Goal: Task Accomplishment & Management: Use online tool/utility

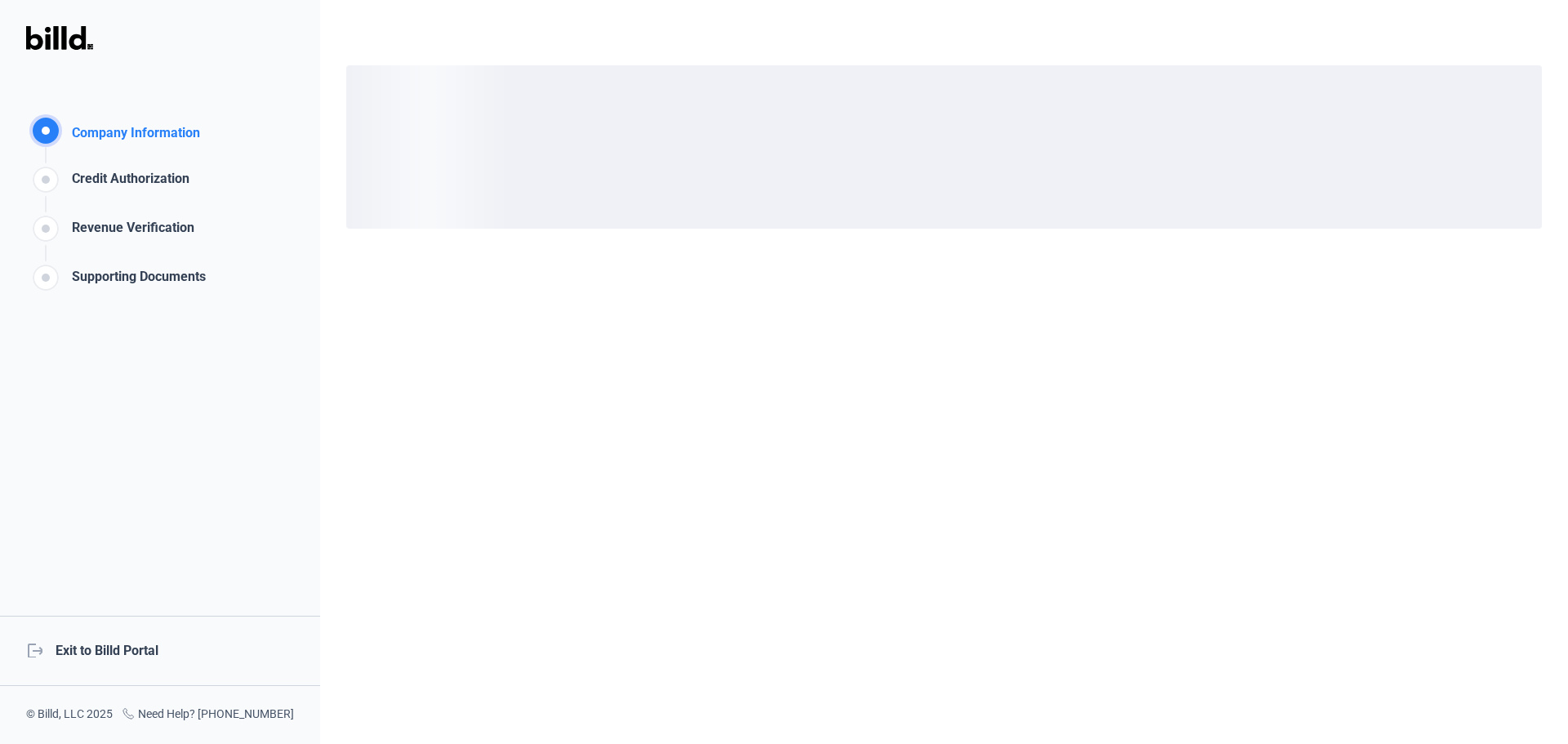
click at [122, 655] on div "logout Exit to Billd Portal" at bounding box center [160, 651] width 320 height 70
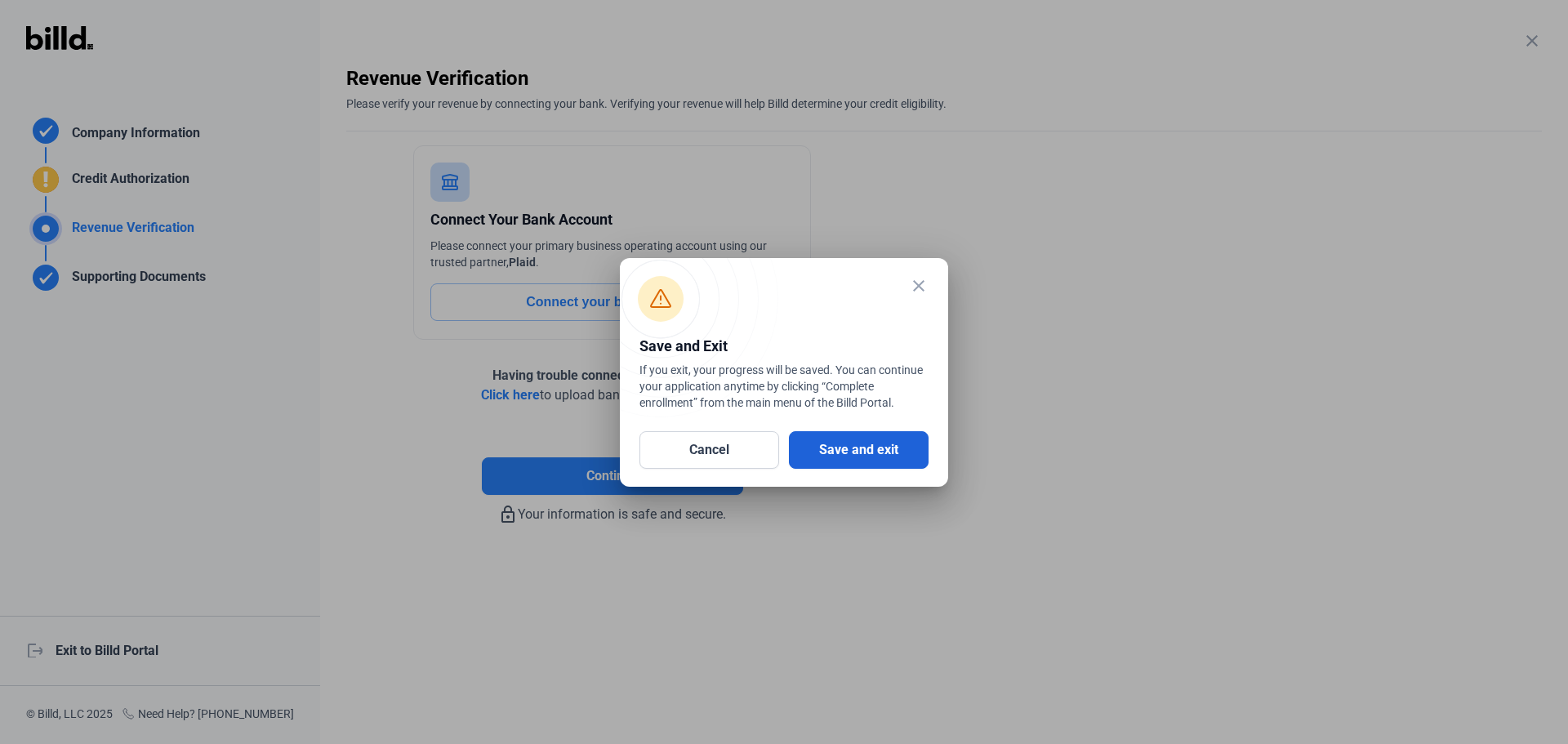
click at [863, 443] on button "Save and exit" at bounding box center [858, 450] width 140 height 38
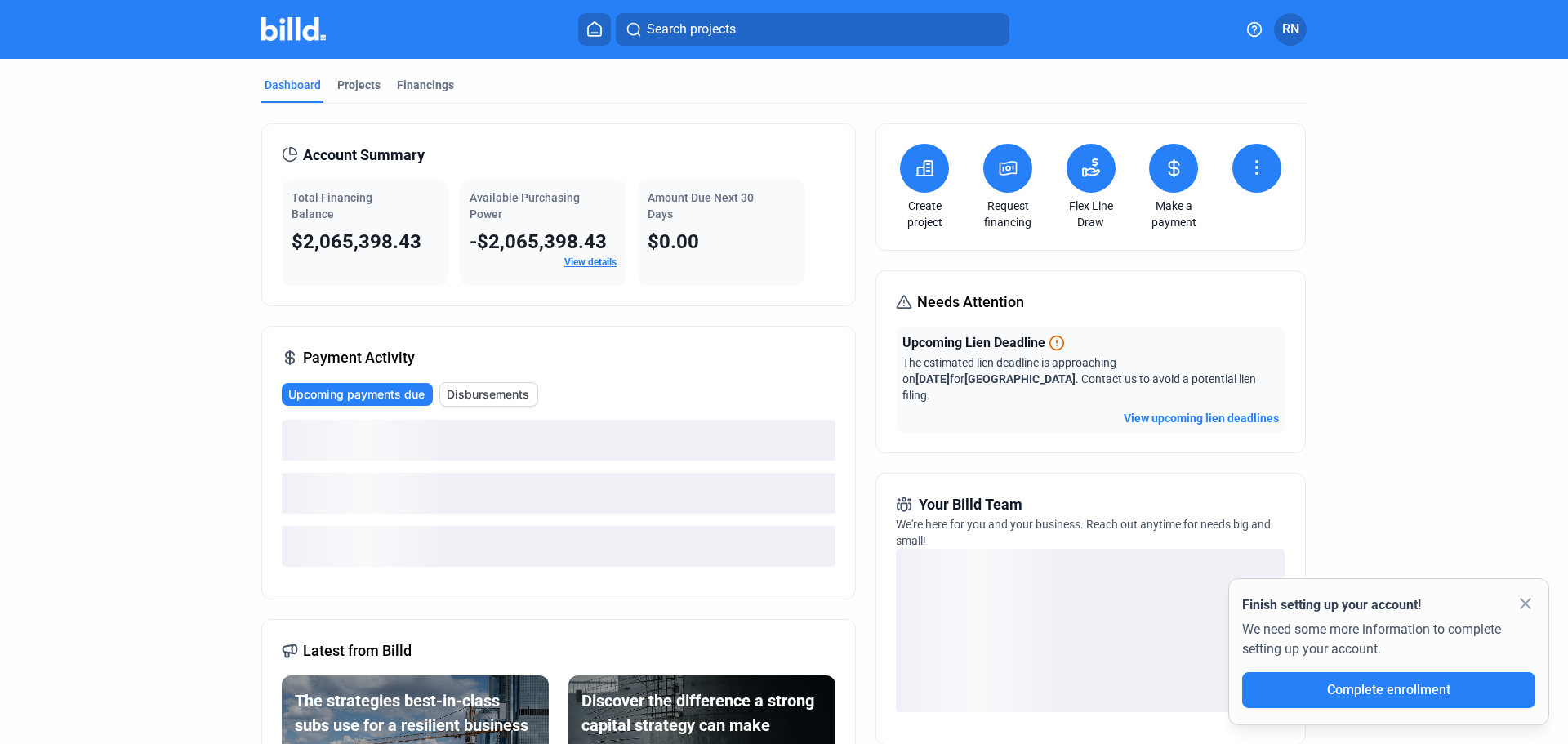
click at [1086, 180] on button at bounding box center [1091, 169] width 49 height 49
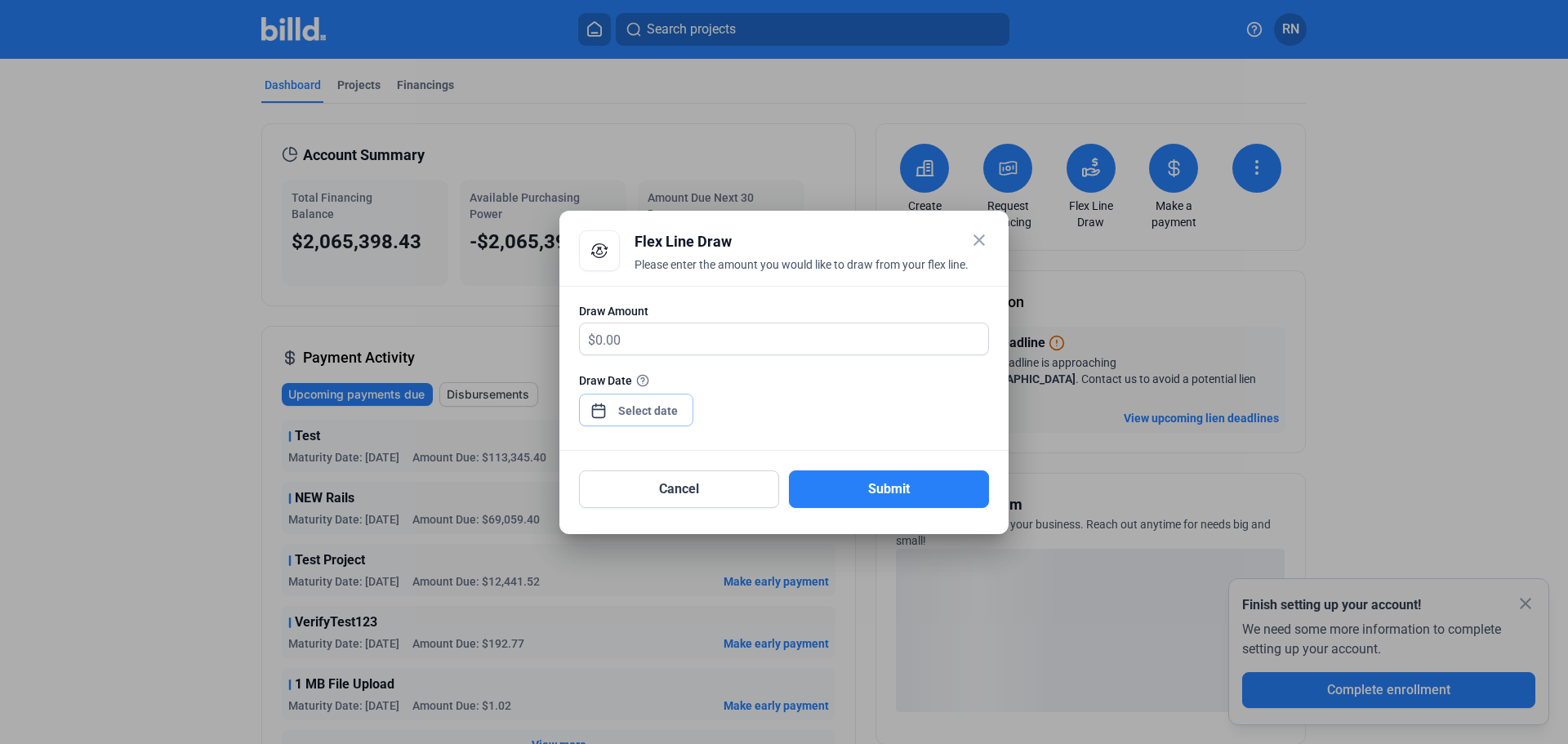
click at [640, 406] on div "close Flex Line Draw Please enter the amount you would like to draw from your f…" at bounding box center [784, 372] width 1568 height 744
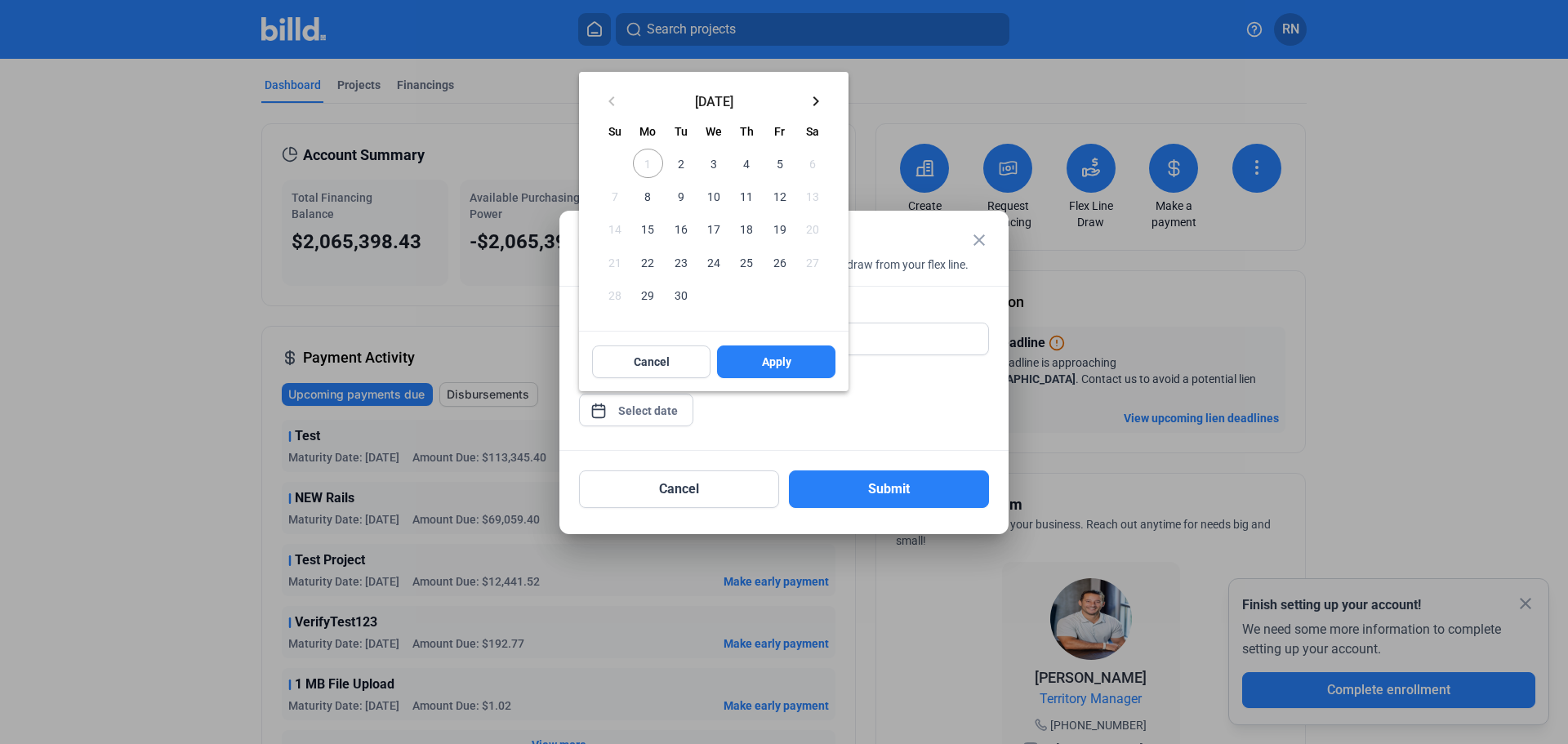
click at [817, 105] on mat-icon "keyboard_arrow_right" at bounding box center [816, 101] width 19 height 19
click at [708, 251] on span "22" at bounding box center [713, 261] width 29 height 29
click at [767, 367] on span "Apply" at bounding box center [776, 362] width 29 height 17
type input "[DATE]"
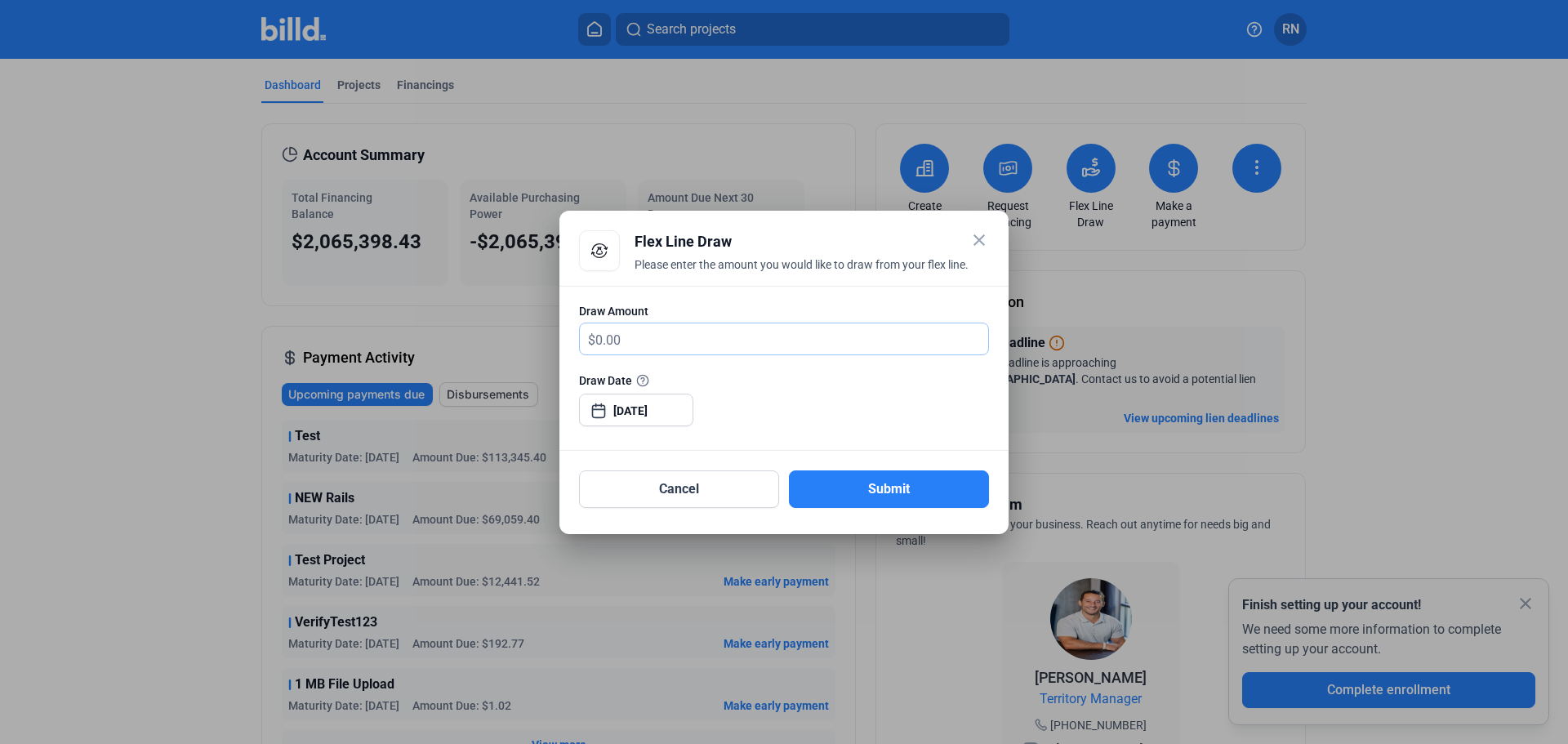
drag, startPoint x: 637, startPoint y: 345, endPoint x: 656, endPoint y: 348, distance: 19.2
click at [637, 345] on input "text" at bounding box center [791, 339] width 392 height 32
click at [912, 404] on div "Draw Date [DATE]" at bounding box center [783, 407] width 410 height 71
click at [881, 487] on button "Submit" at bounding box center [888, 489] width 200 height 38
drag, startPoint x: 980, startPoint y: 239, endPoint x: 1045, endPoint y: 244, distance: 65.2
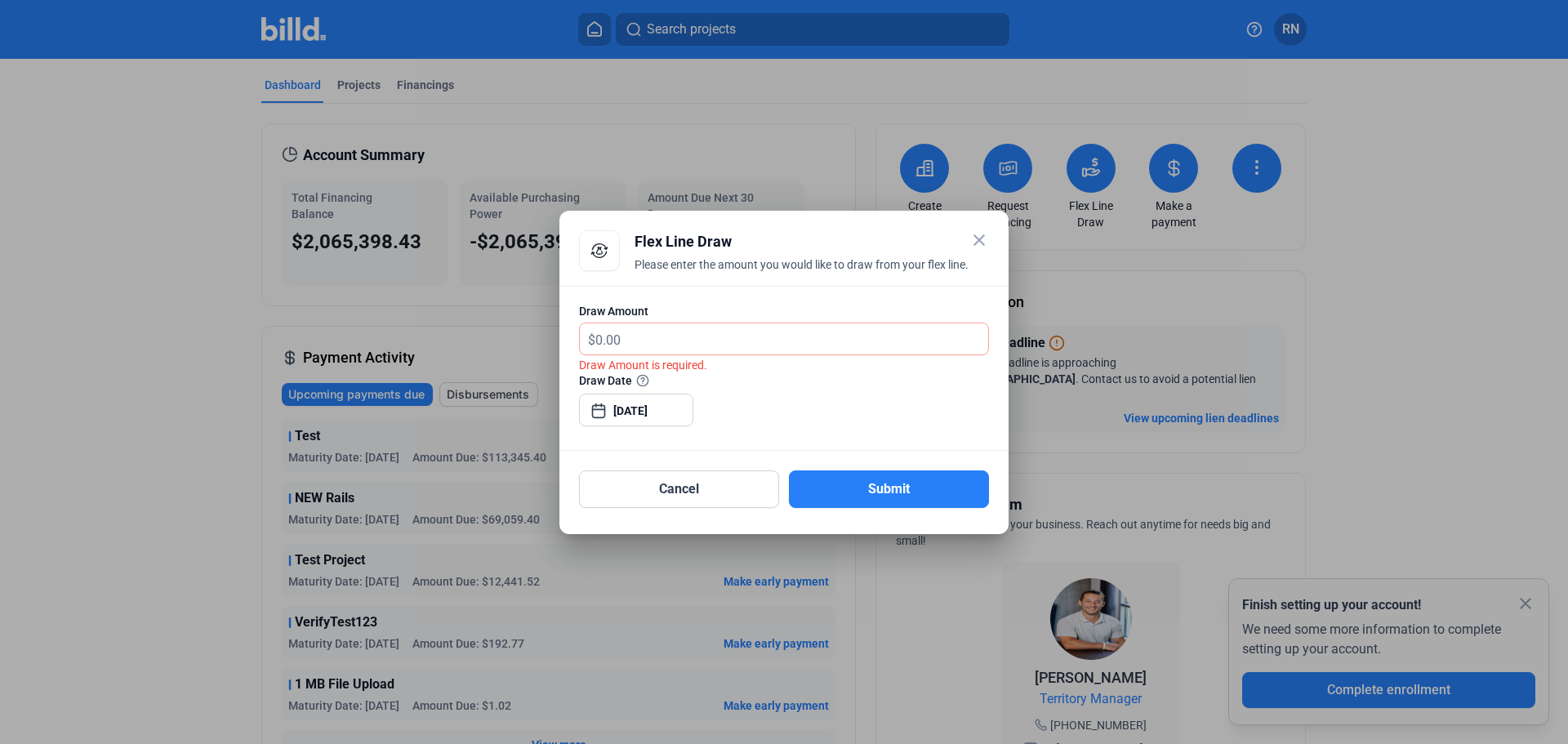
click at [980, 239] on mat-icon "close" at bounding box center [979, 240] width 19 height 19
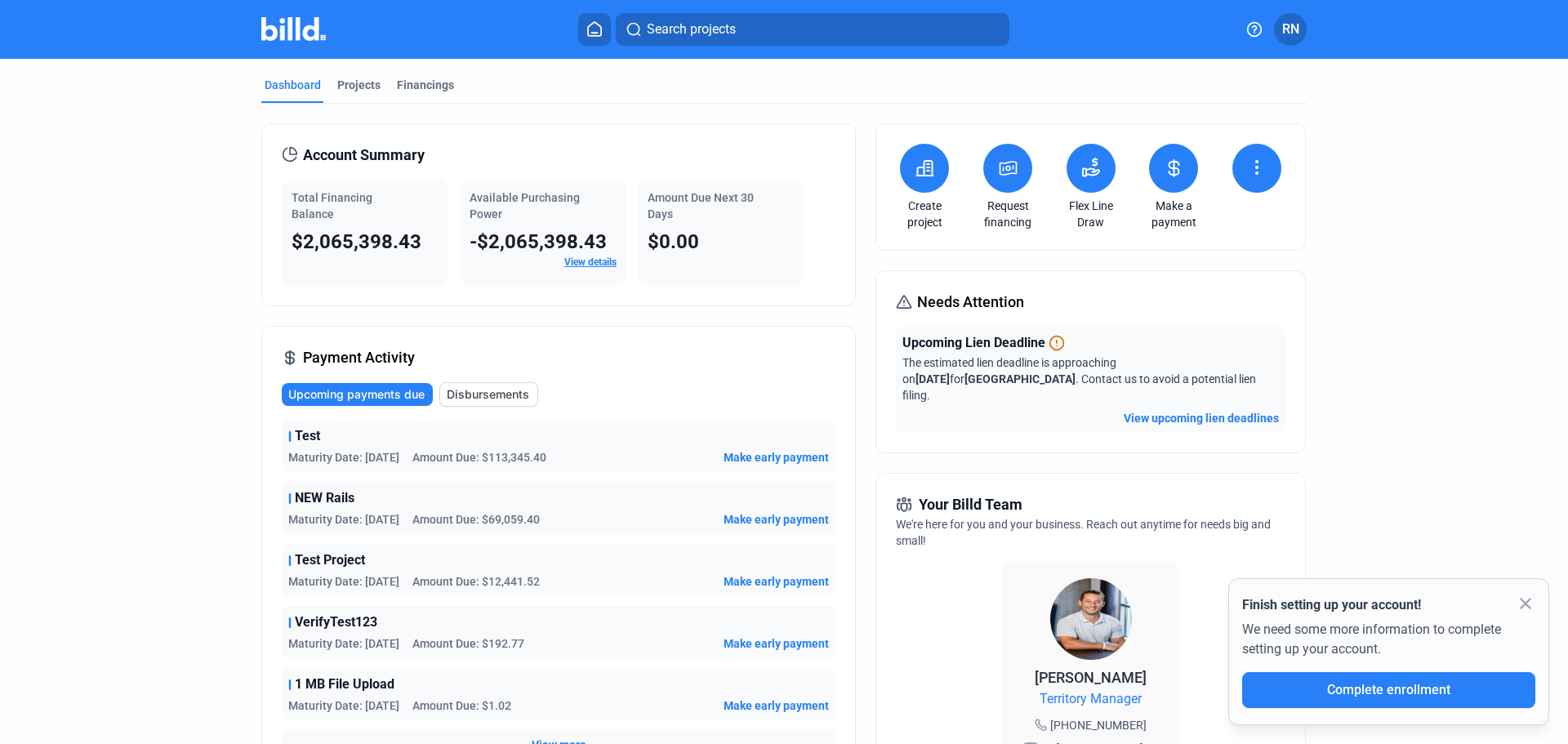
click at [1298, 30] on span "RN" at bounding box center [1291, 29] width 18 height 19
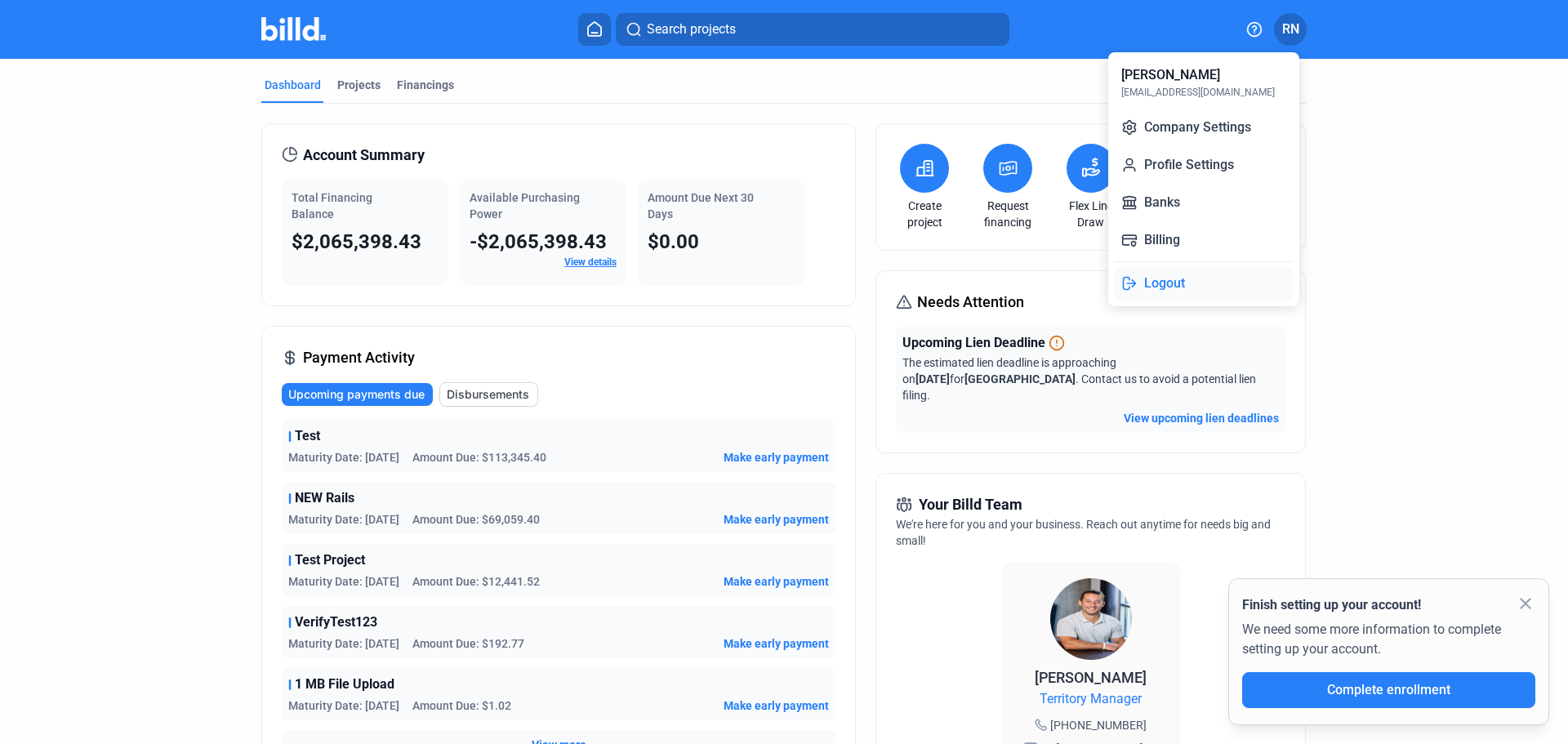
click at [1181, 282] on button "Logout" at bounding box center [1203, 283] width 178 height 33
